Goal: Task Accomplishment & Management: Manage account settings

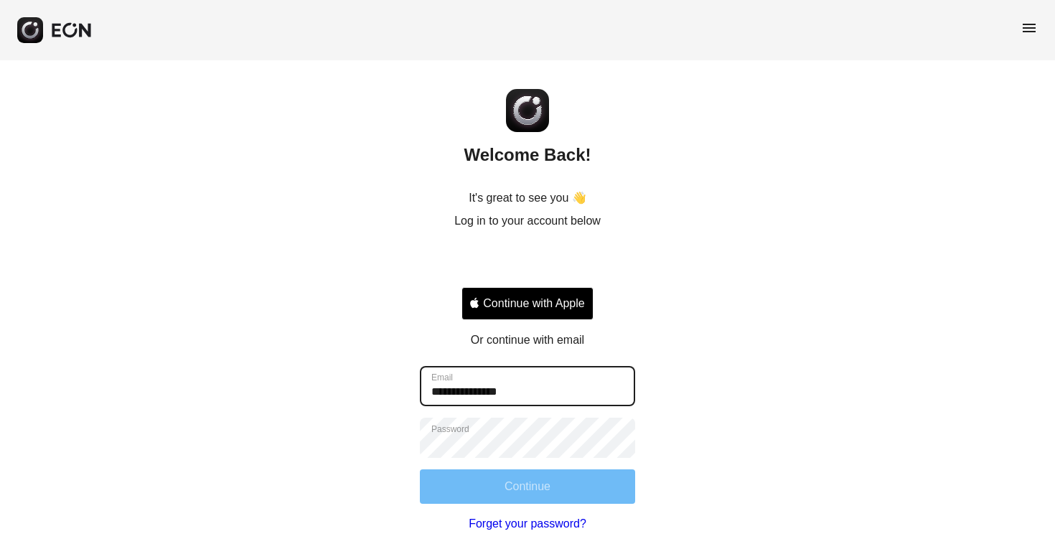
type input "**********"
click at [513, 476] on button "Continue" at bounding box center [527, 486] width 215 height 34
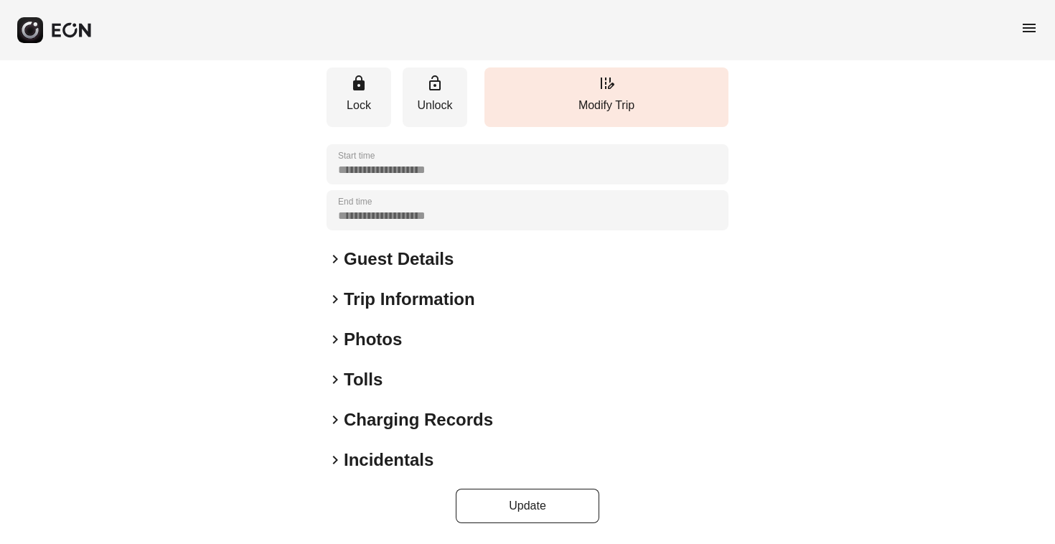
scroll to position [188, 0]
click at [400, 453] on h2 "Incidentals" at bounding box center [389, 459] width 90 height 23
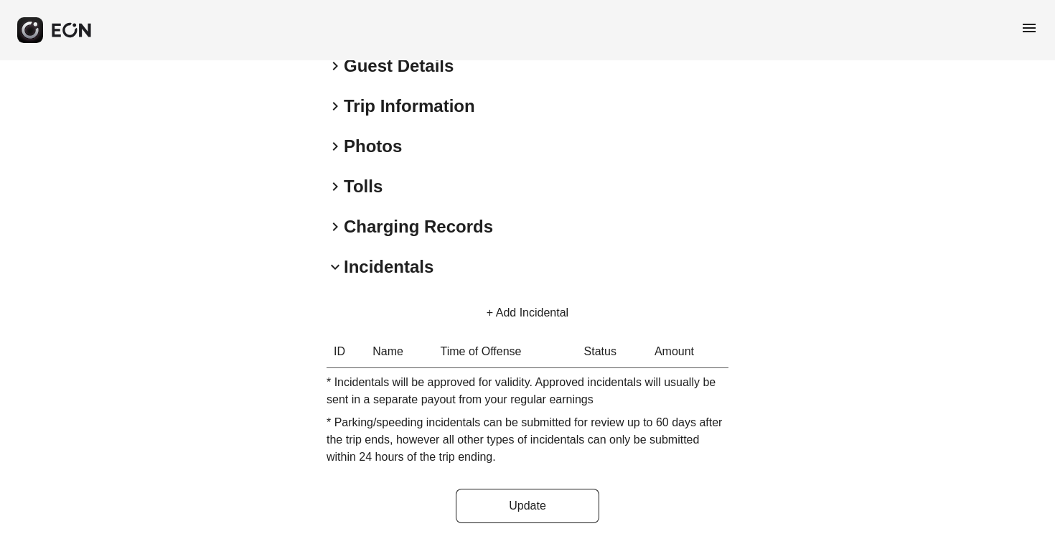
scroll to position [381, 0]
click at [400, 271] on h2 "Incidentals" at bounding box center [389, 266] width 90 height 23
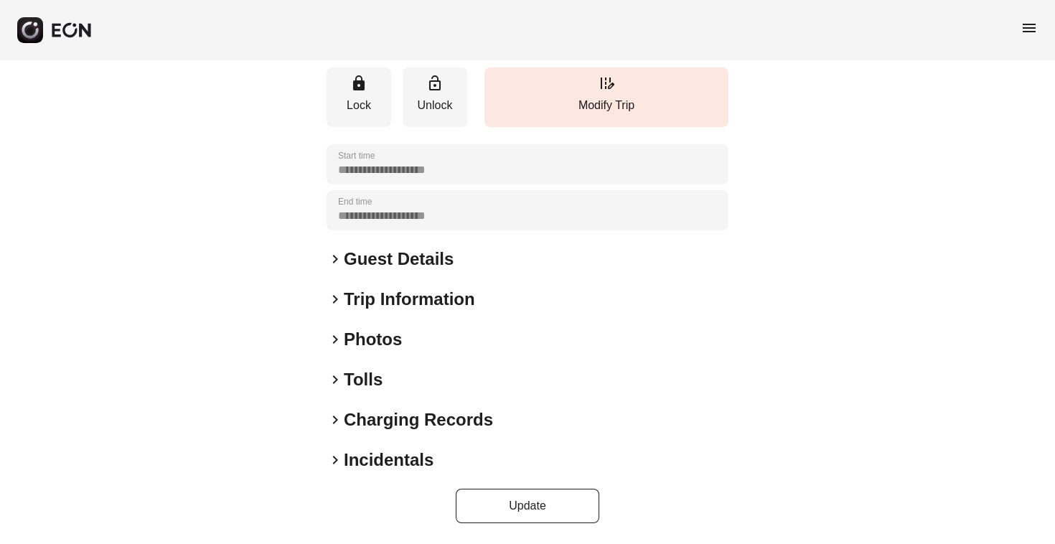
scroll to position [188, 0]
click at [406, 280] on div "**********" at bounding box center [527, 216] width 402 height 614
click at [377, 451] on h2 "Incidentals" at bounding box center [389, 459] width 90 height 23
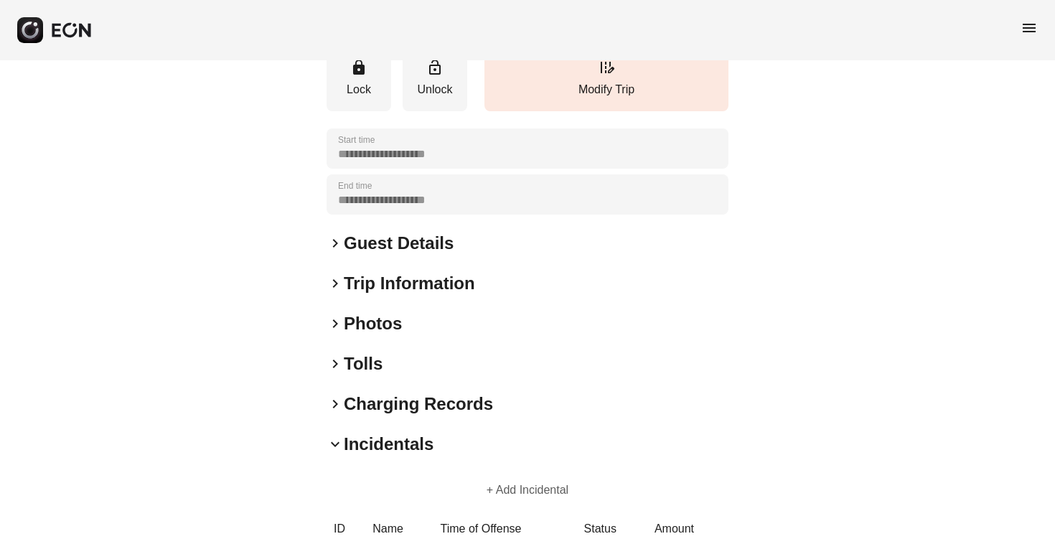
click at [495, 506] on button "+ Add Incidental" at bounding box center [527, 490] width 116 height 34
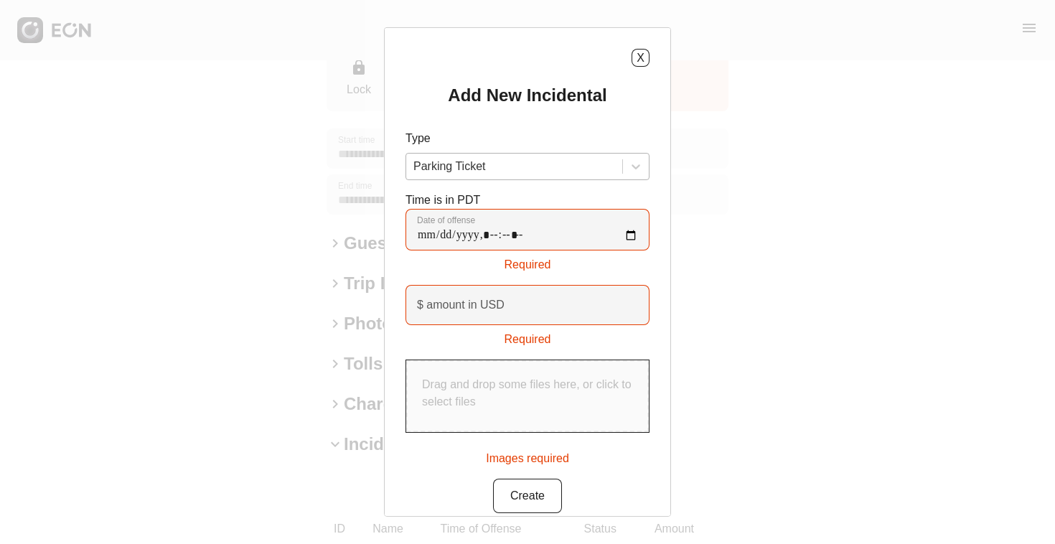
click at [593, 178] on div "Parking Ticket" at bounding box center [514, 167] width 216 height 26
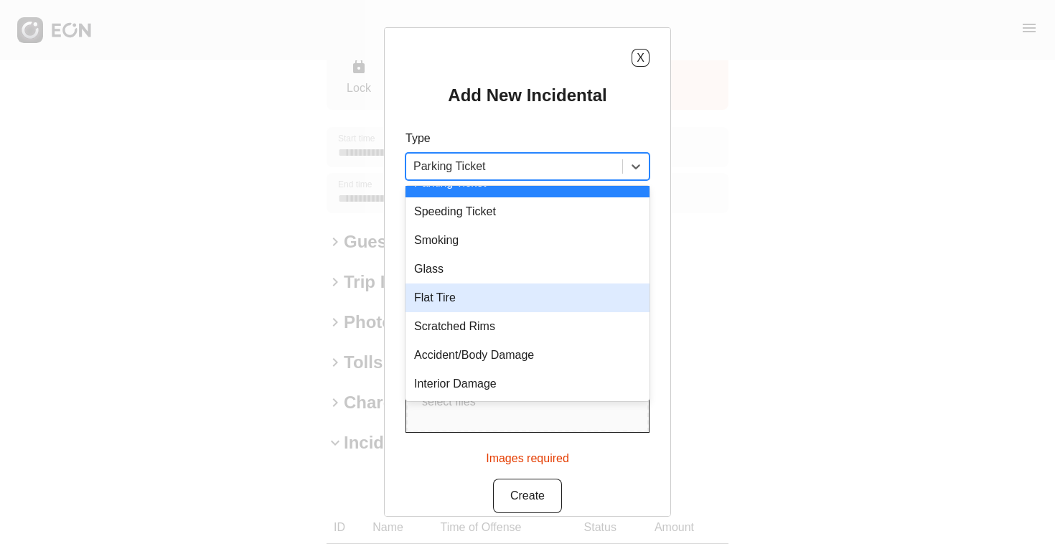
scroll to position [20, 0]
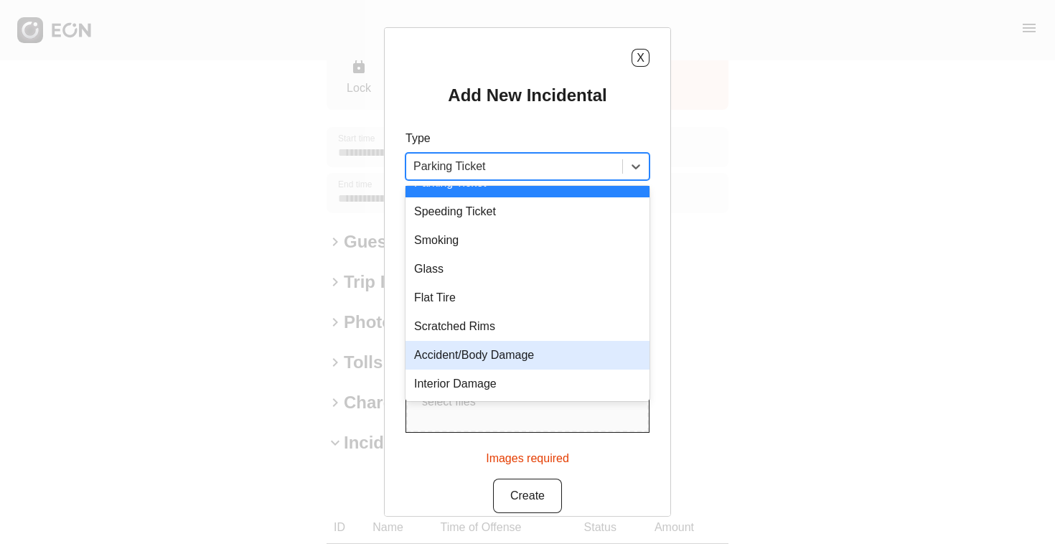
click at [582, 357] on div "Accident/Body Damage" at bounding box center [527, 355] width 244 height 29
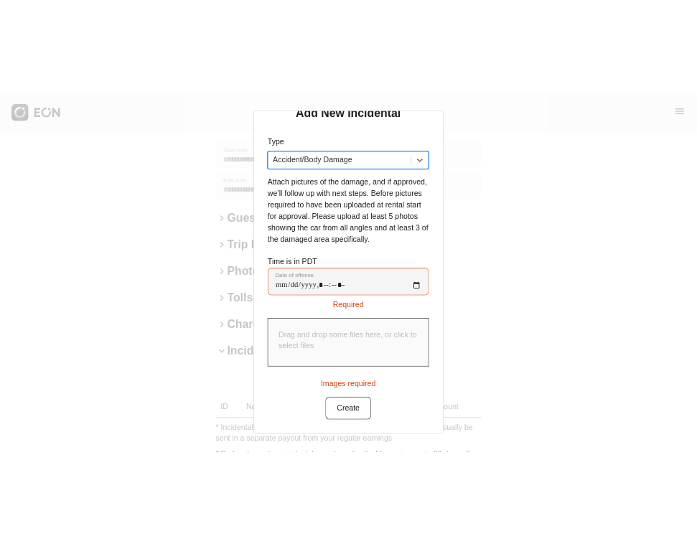
scroll to position [253, 0]
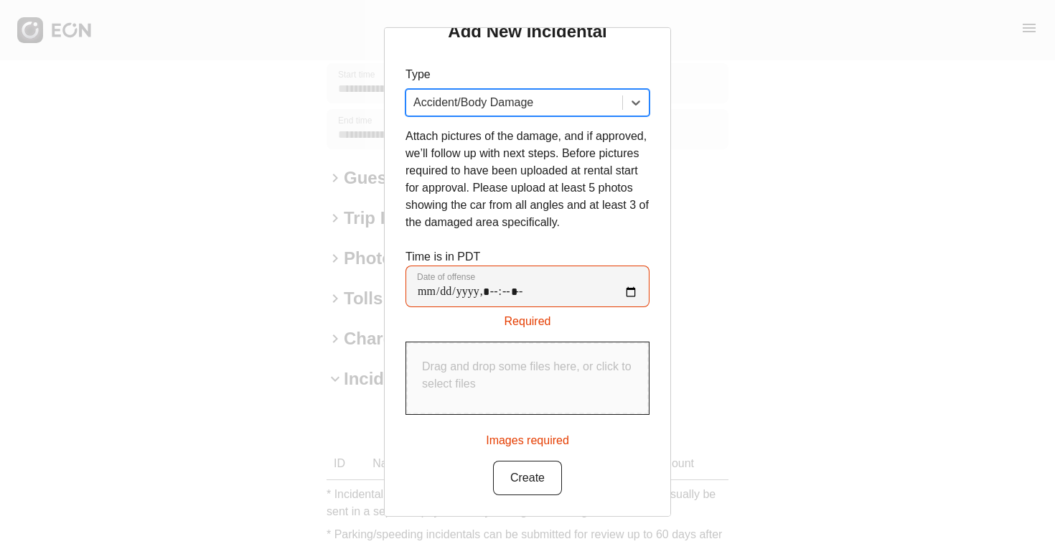
click at [2, 159] on div "X Add New Incidental Type option Accident/Body Damage, selected. Accident/Body …" at bounding box center [527, 272] width 1055 height 544
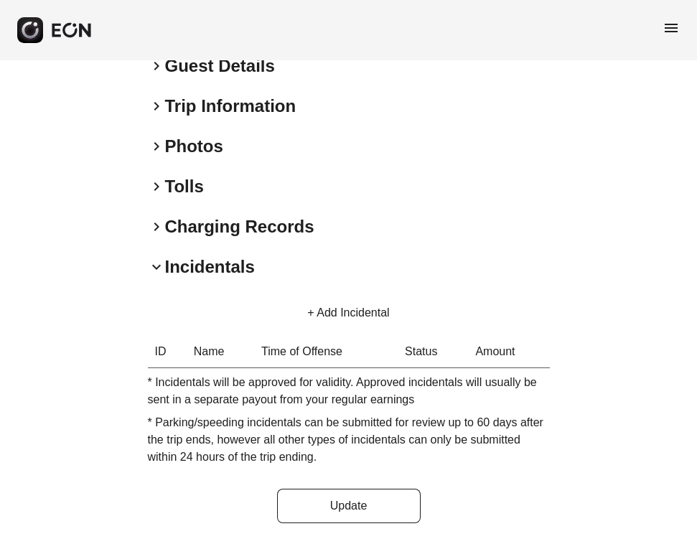
scroll to position [381, 0]
click at [355, 311] on button "+ Add Incidental" at bounding box center [348, 313] width 116 height 34
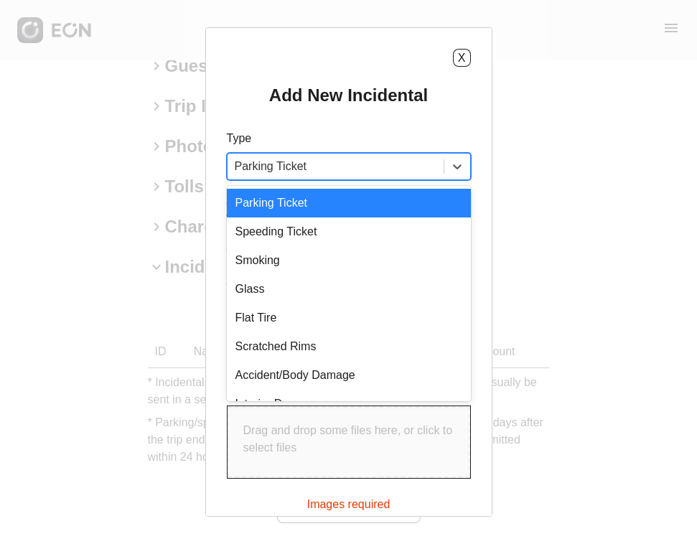
click at [354, 166] on div at bounding box center [336, 166] width 202 height 20
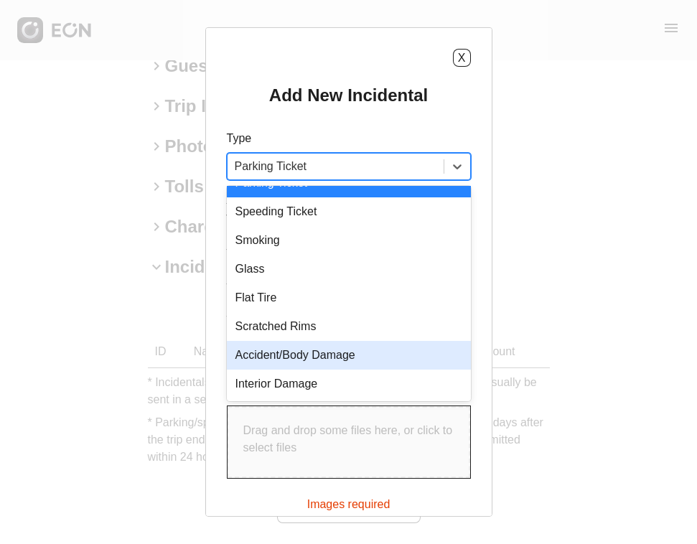
scroll to position [20, 0]
click at [383, 359] on div "Accident/Body Damage" at bounding box center [349, 355] width 244 height 29
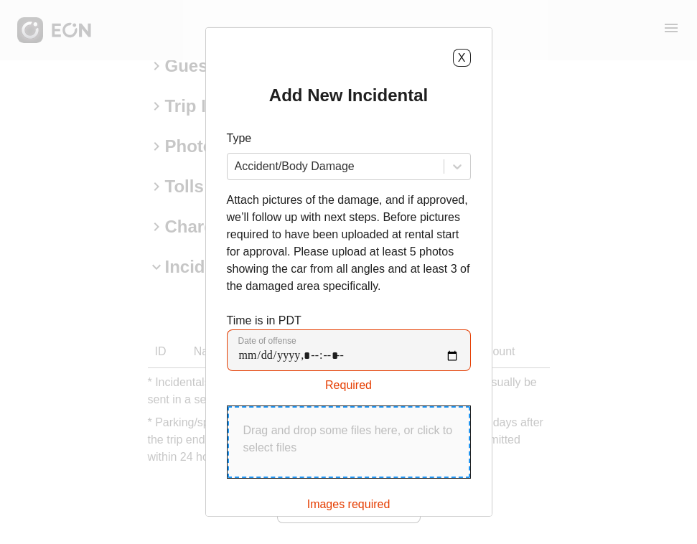
click at [322, 456] on p "Drag and drop some files here, or click to select files" at bounding box center [348, 439] width 211 height 34
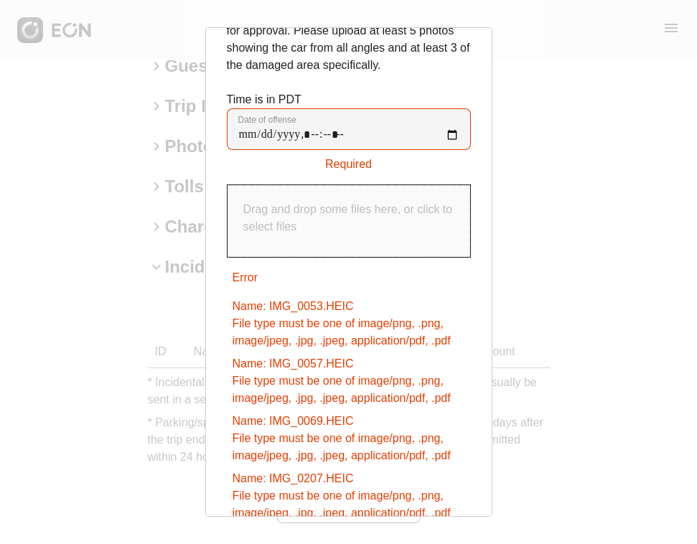
scroll to position [179, 0]
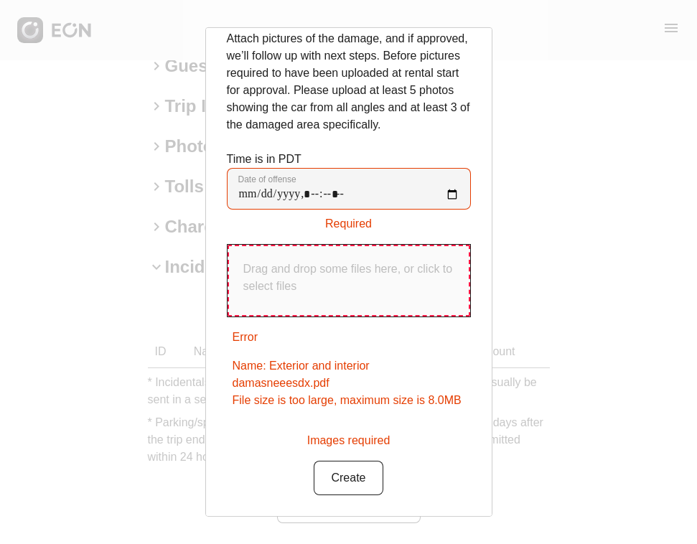
click at [260, 474] on div "Add New Incidental Type Accident/Body Damage Attach pictures of the damage, and…" at bounding box center [349, 209] width 244 height 573
click at [347, 230] on div "Required" at bounding box center [349, 221] width 244 height 23
click at [251, 410] on div "Error Name: Exterior and interior damasneeesdx.pdf File size is too large, maxi…" at bounding box center [349, 369] width 244 height 92
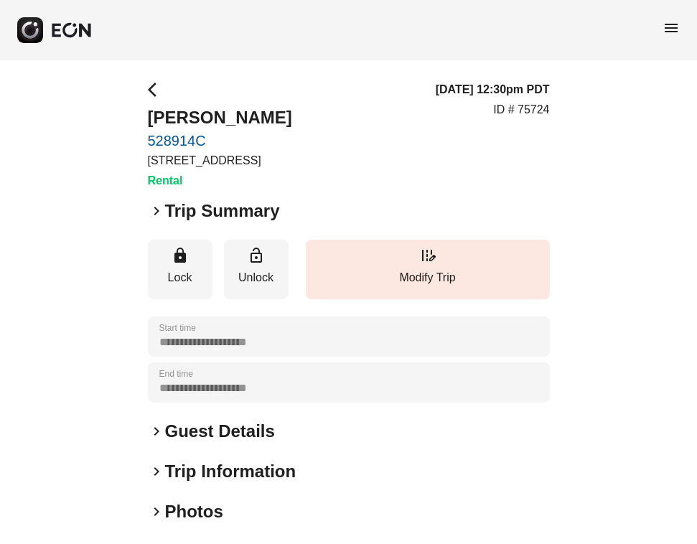
scroll to position [188, 0]
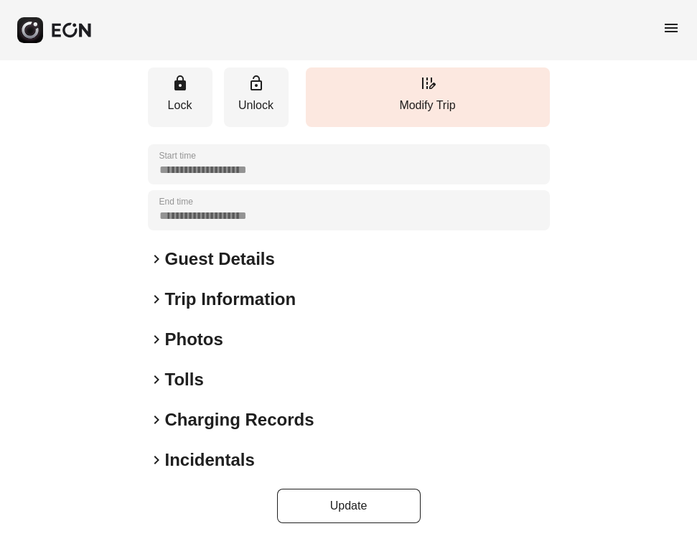
click at [212, 260] on h2 "Guest Details" at bounding box center [220, 259] width 110 height 23
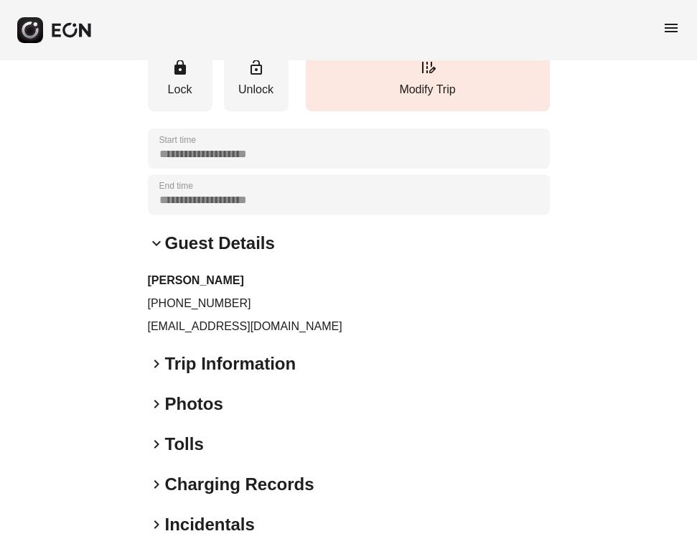
click at [204, 375] on h2 "Trip Information" at bounding box center [230, 363] width 131 height 23
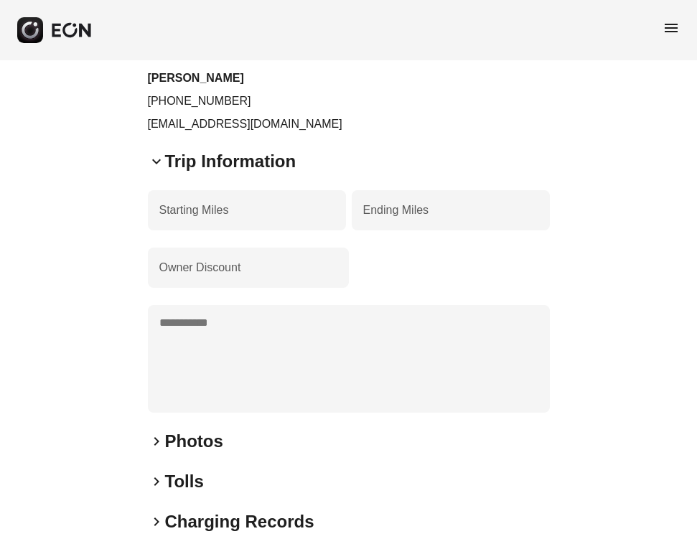
scroll to position [452, 0]
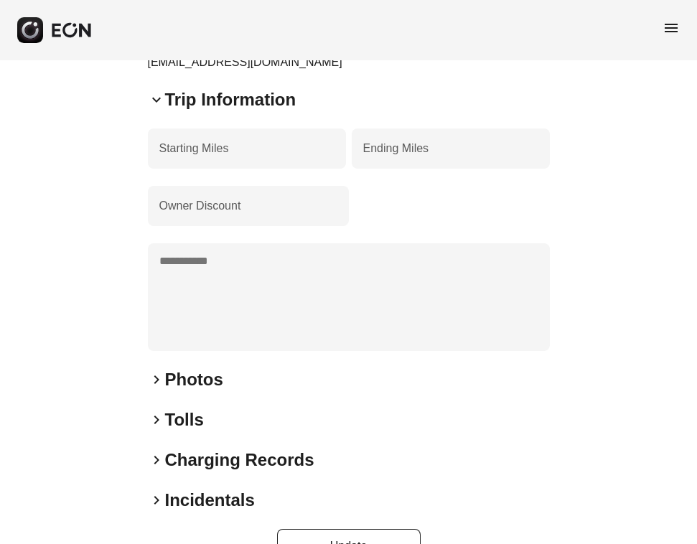
click at [197, 409] on div "**********" at bounding box center [349, 96] width 402 height 934
click at [194, 391] on h2 "Photos" at bounding box center [194, 379] width 58 height 23
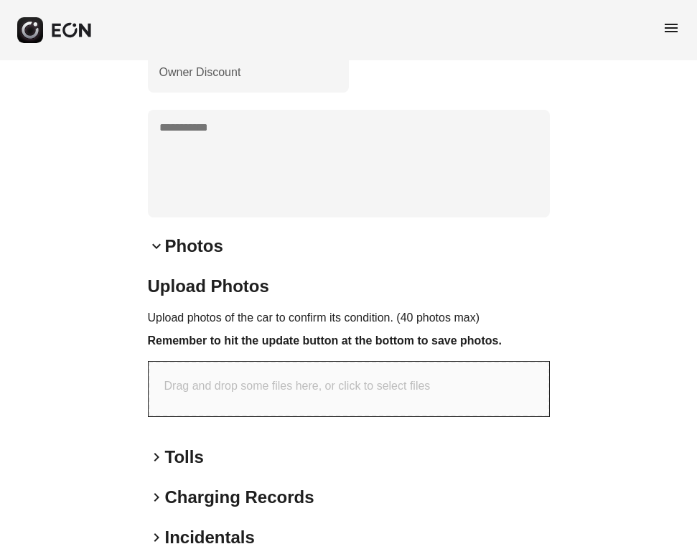
scroll to position [598, 0]
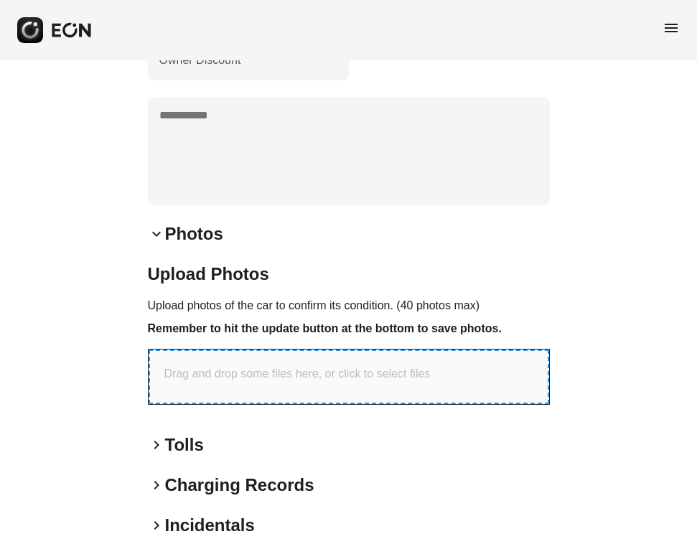
click at [201, 404] on div "Drag and drop some files here, or click to select files" at bounding box center [349, 376] width 400 height 55
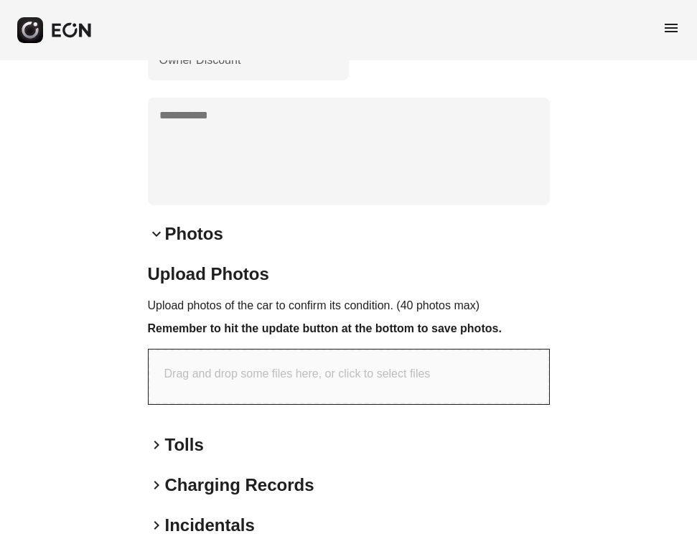
click at [426, 272] on div "keyboard_arrow_down Photos Upload Photos Upload photos of the car to confirm it…" at bounding box center [349, 319] width 402 height 194
